Goal: Task Accomplishment & Management: Use online tool/utility

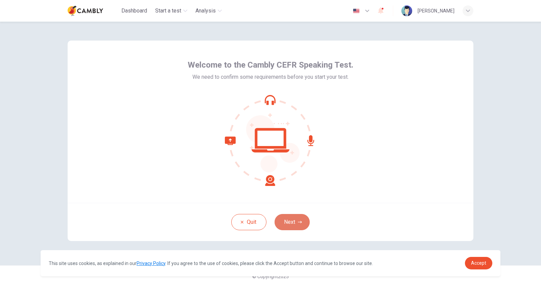
click at [298, 219] on button "Next" at bounding box center [291, 222] width 35 height 16
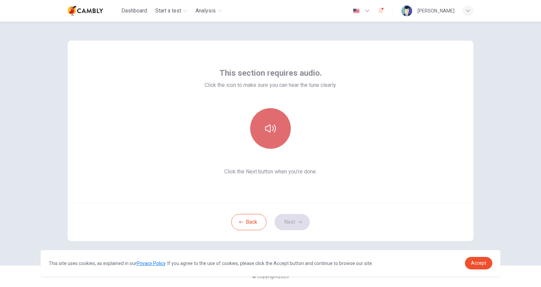
click at [269, 131] on icon "button" at bounding box center [270, 128] width 11 height 11
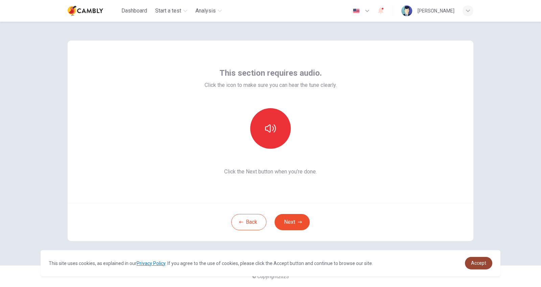
click at [478, 267] on link "Accept" at bounding box center [478, 263] width 27 height 13
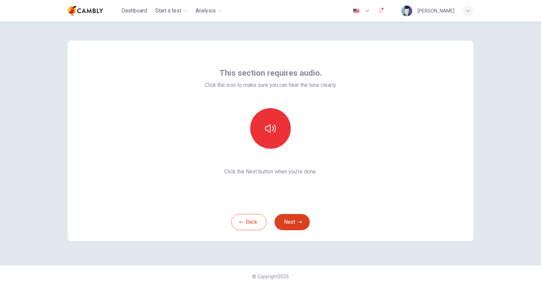
click at [295, 225] on button "Next" at bounding box center [291, 222] width 35 height 16
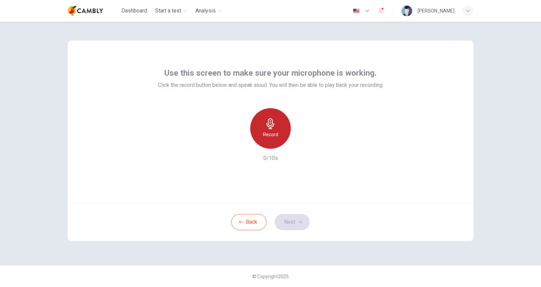
click at [268, 133] on h6 "Record" at bounding box center [270, 134] width 15 height 8
click at [268, 133] on h6 "Stop" at bounding box center [270, 134] width 10 height 8
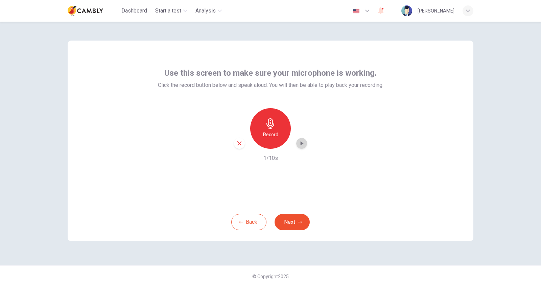
click at [301, 143] on icon "button" at bounding box center [301, 143] width 3 height 4
click at [243, 223] on button "Back" at bounding box center [248, 222] width 35 height 16
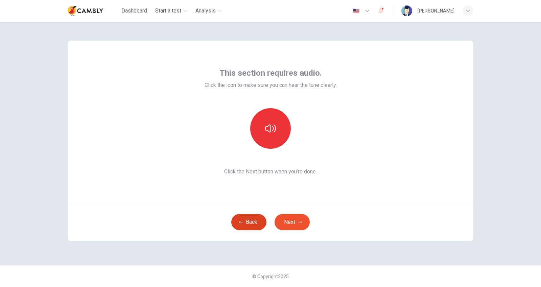
click at [243, 223] on button "Back" at bounding box center [248, 222] width 35 height 16
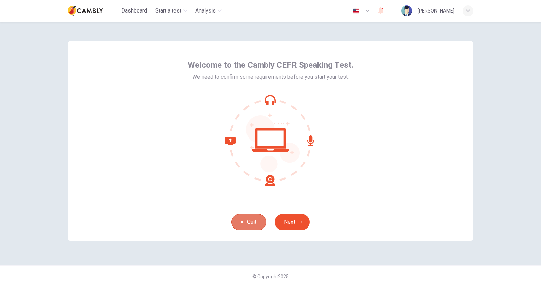
click at [243, 223] on icon "button" at bounding box center [242, 222] width 3 height 3
click at [284, 219] on button "Next" at bounding box center [291, 222] width 35 height 16
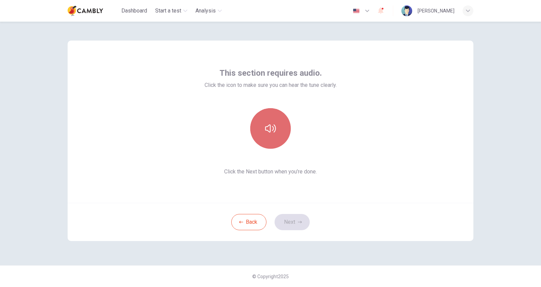
click at [275, 135] on button "button" at bounding box center [270, 128] width 41 height 41
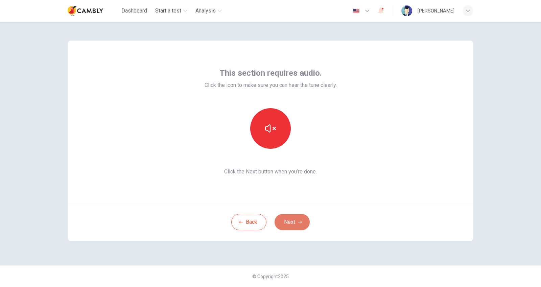
click at [299, 219] on button "Next" at bounding box center [291, 222] width 35 height 16
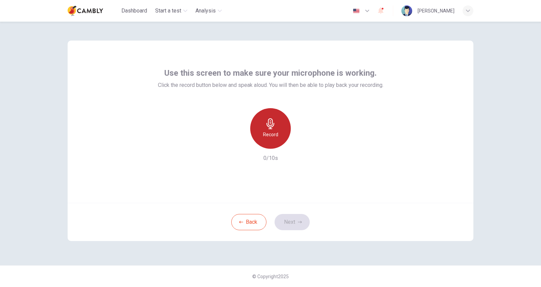
click at [280, 129] on div "Record" at bounding box center [270, 128] width 41 height 41
click at [280, 129] on div "Stop" at bounding box center [270, 128] width 41 height 41
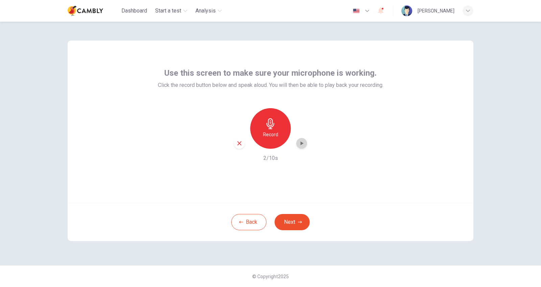
click at [302, 145] on icon "button" at bounding box center [301, 143] width 7 height 7
click at [288, 221] on button "Next" at bounding box center [291, 222] width 35 height 16
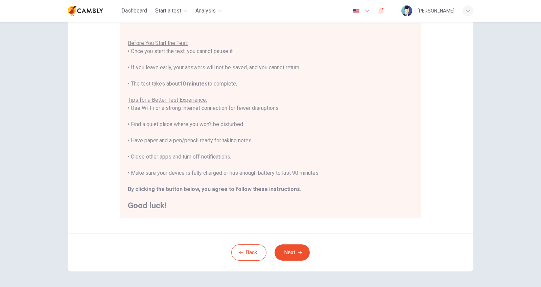
scroll to position [89, 0]
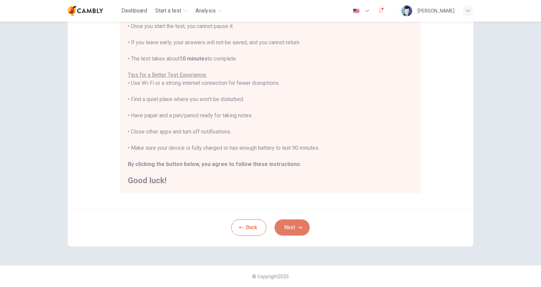
click at [292, 227] on button "Next" at bounding box center [291, 227] width 35 height 16
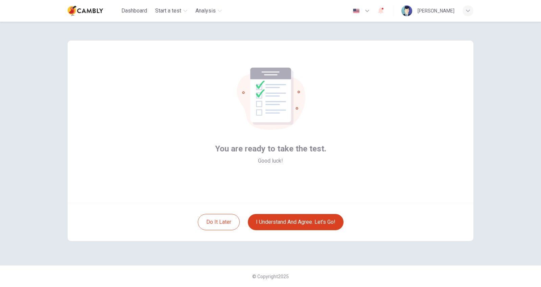
click at [292, 227] on button "I understand and agree. Let’s go!" at bounding box center [296, 222] width 96 height 16
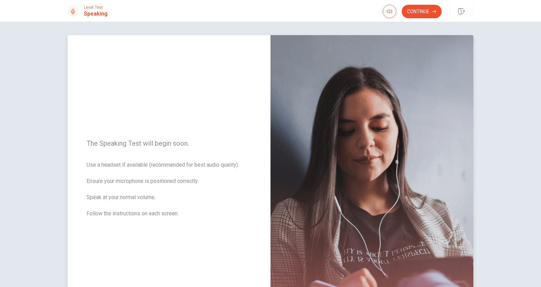
scroll to position [78, 0]
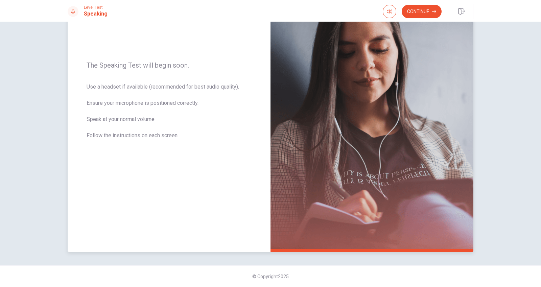
click at [427, 51] on img at bounding box center [371, 104] width 203 height 295
click at [421, 11] on button "Continue" at bounding box center [421, 12] width 40 height 14
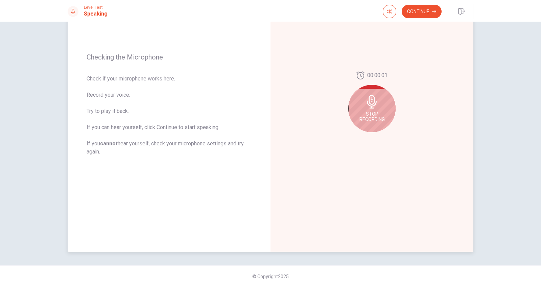
click at [383, 105] on div "Stop Recording" at bounding box center [371, 108] width 47 height 47
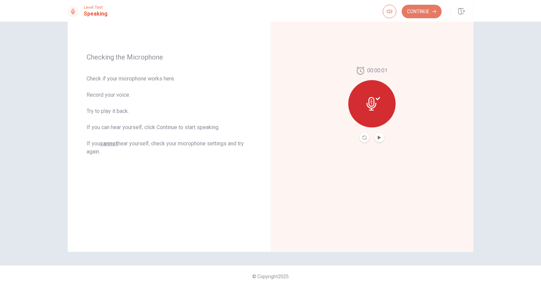
click at [415, 13] on button "Continue" at bounding box center [421, 12] width 40 height 14
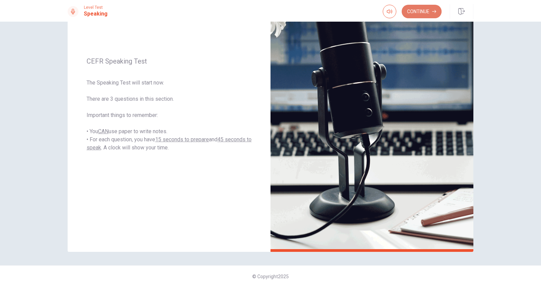
click at [416, 16] on button "Continue" at bounding box center [421, 12] width 40 height 14
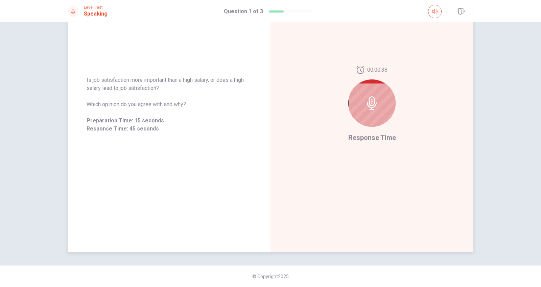
click at [373, 103] on icon at bounding box center [372, 103] width 14 height 14
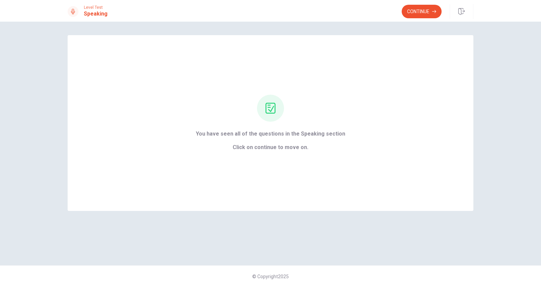
scroll to position [0, 0]
click at [423, 12] on button "Continue" at bounding box center [421, 12] width 40 height 14
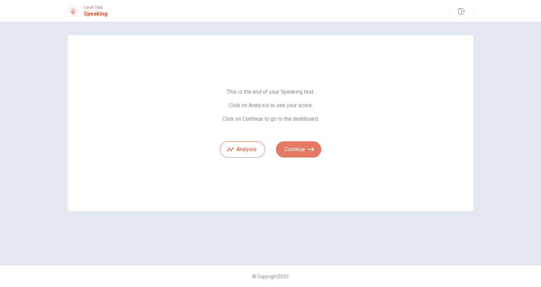
click at [290, 145] on button "Continue" at bounding box center [298, 149] width 45 height 16
